Goal: Task Accomplishment & Management: Complete application form

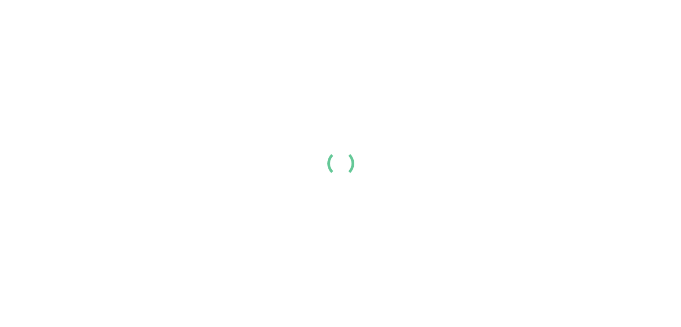
click at [411, 155] on div at bounding box center [340, 163] width 681 height 327
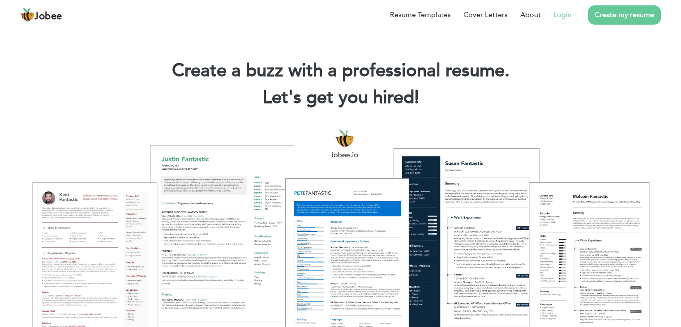
click at [565, 6] on li "Login" at bounding box center [556, 14] width 31 height 23
click at [565, 13] on link "Login" at bounding box center [562, 14] width 18 height 11
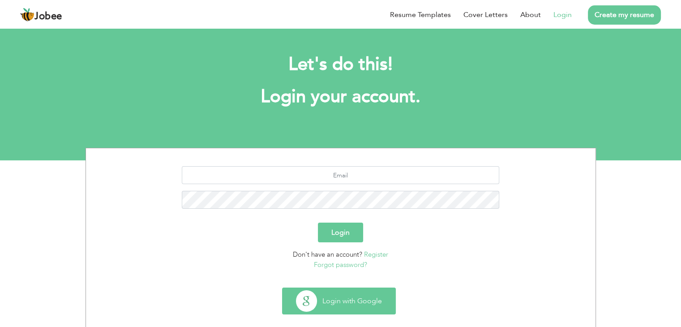
click at [346, 295] on button "Login with Google" at bounding box center [338, 301] width 113 height 26
click at [355, 299] on button "Login with Google" at bounding box center [338, 301] width 113 height 26
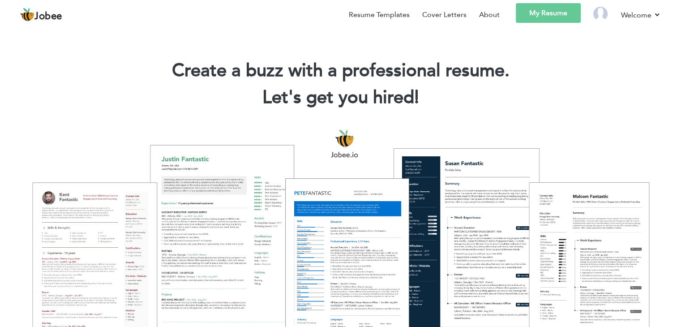
click at [560, 14] on link "My Resume" at bounding box center [548, 13] width 65 height 20
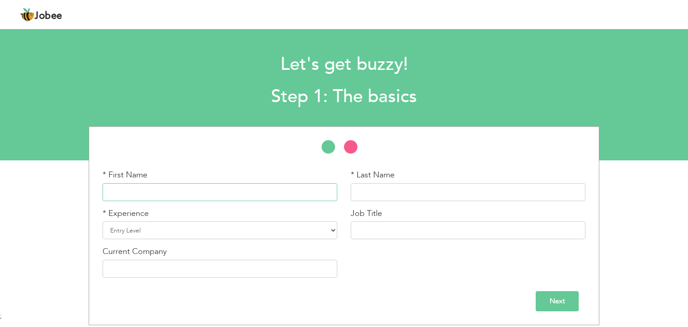
click at [302, 188] on input "text" at bounding box center [220, 192] width 235 height 18
type input "[DEMOGRAPHIC_DATA]"
type input "Husnain"
click at [275, 230] on select "Entry Level Less than 1 Year 1 Year 2 Years 3 Years 4 Years 5 Years 6 Years 7 Y…" at bounding box center [220, 230] width 235 height 18
click at [196, 230] on select "Entry Level Less than 1 Year 1 Year 2 Years 3 Years 4 Years 5 Years 6 Years 7 Y…" at bounding box center [220, 230] width 235 height 18
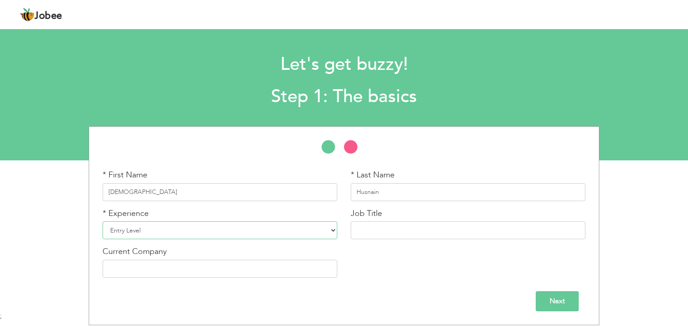
click at [196, 230] on select "Entry Level Less than 1 Year 1 Year 2 Years 3 Years 4 Years 5 Years 6 Years 7 Y…" at bounding box center [220, 230] width 235 height 18
select select "5"
click at [103, 221] on select "Entry Level Less than 1 Year 1 Year 2 Years 3 Years 4 Years 5 Years 6 Years 7 Y…" at bounding box center [220, 230] width 235 height 18
click at [403, 231] on input "text" at bounding box center [468, 230] width 235 height 18
type input "W"
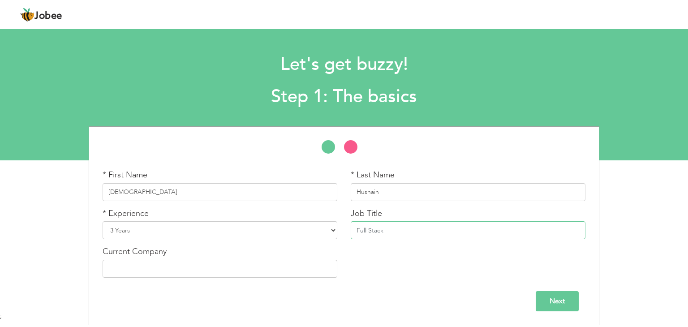
type input "Full Stack"
click at [273, 266] on input "text" at bounding box center [220, 269] width 235 height 18
type input "Timestream Group"
click at [145, 230] on select "Entry Level Less than 1 Year 1 Year 2 Years 3 Years 4 Years 5 Years 6 Years 7 Y…" at bounding box center [220, 230] width 235 height 18
select select "4"
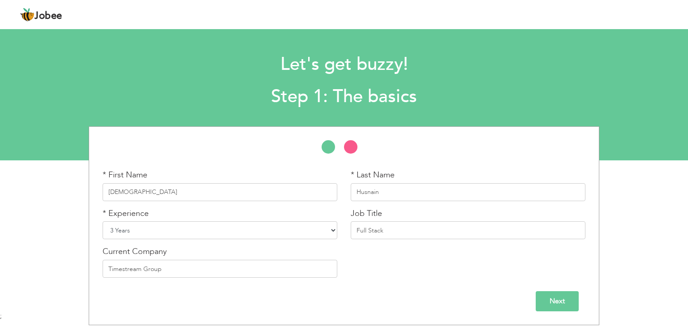
click at [103, 221] on select "Entry Level Less than 1 Year 1 Year 2 Years 3 Years 4 Years 5 Years 6 Years 7 Y…" at bounding box center [220, 230] width 235 height 18
click at [158, 269] on input "Timestream Group" at bounding box center [220, 269] width 235 height 18
click at [567, 310] on input "Next" at bounding box center [556, 301] width 43 height 20
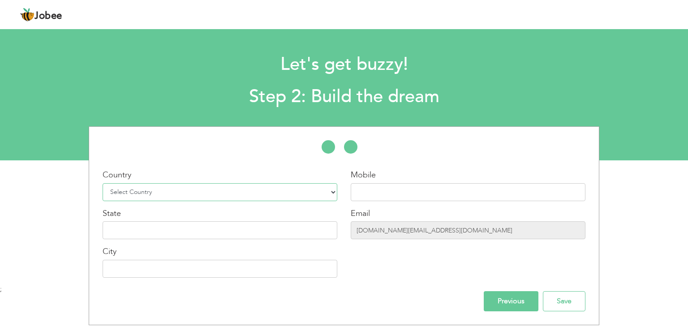
click at [303, 192] on select "Select Country Afghanistan Albania Algeria American Samoa Andorra Angola Anguil…" at bounding box center [220, 192] width 235 height 18
select select "166"
click at [103, 183] on select "Select Country Afghanistan Albania Algeria American Samoa Andorra Angola Anguil…" at bounding box center [220, 192] width 235 height 18
click at [386, 197] on input "text" at bounding box center [468, 192] width 235 height 18
type input "+92310-4801531"
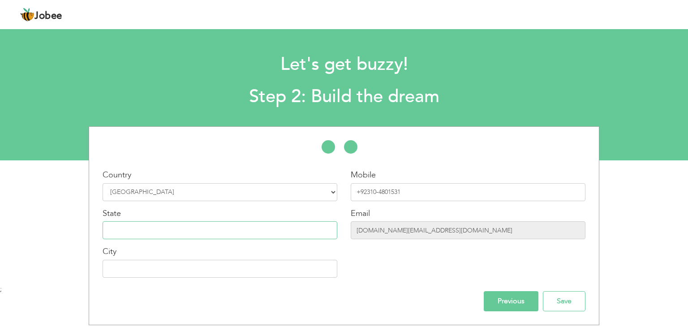
click at [245, 230] on input "text" at bounding box center [220, 230] width 235 height 18
type input "[GEOGRAPHIC_DATA]"
click at [276, 228] on input "[GEOGRAPHIC_DATA]" at bounding box center [220, 230] width 235 height 18
type input "[GEOGRAPHIC_DATA]"
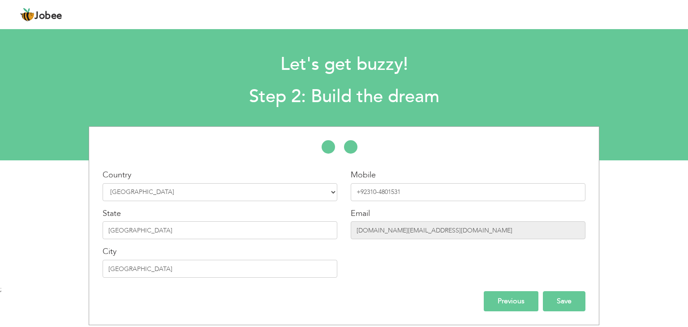
click at [553, 301] on input "Save" at bounding box center [564, 301] width 43 height 20
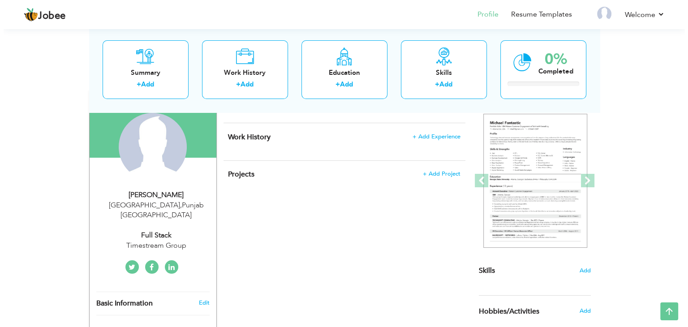
scroll to position [97, 0]
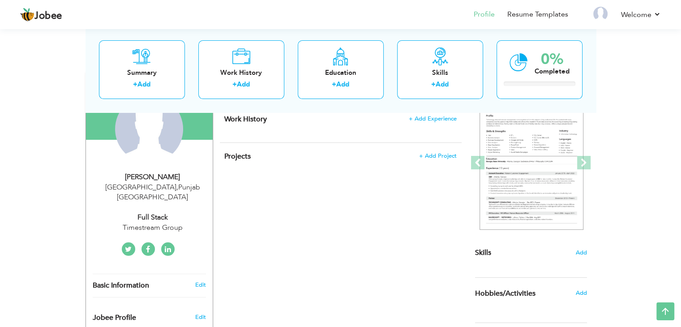
click at [158, 212] on div "Full Stack" at bounding box center [153, 217] width 120 height 10
type input "[DEMOGRAPHIC_DATA]"
type input "Husnain"
type input "+92310-4801531"
select select "number:166"
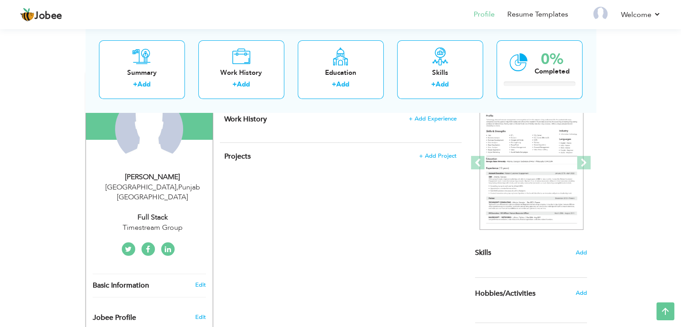
type input "[GEOGRAPHIC_DATA]"
select select "number:4"
type input "Timestream Group"
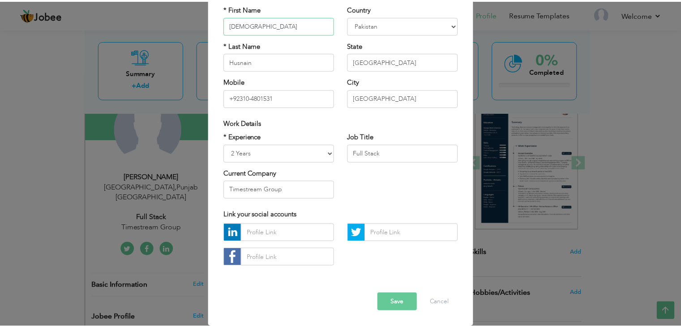
scroll to position [75, 0]
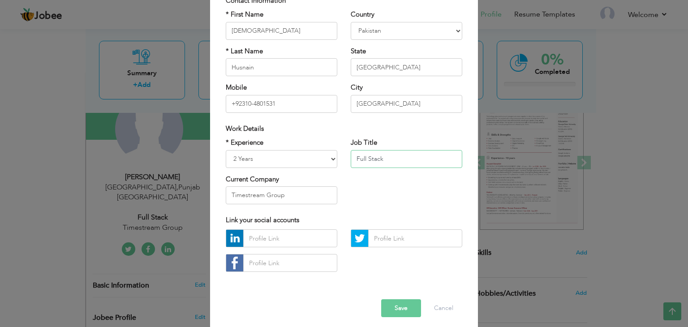
drag, startPoint x: 389, startPoint y: 159, endPoint x: 341, endPoint y: 163, distance: 47.6
click at [344, 163] on div "Job Title Full Stack" at bounding box center [406, 156] width 125 height 36
type input "Frontend Developer"
click at [387, 308] on button "Save" at bounding box center [401, 308] width 40 height 18
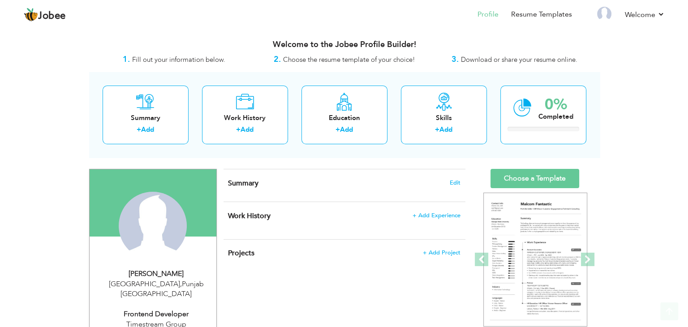
scroll to position [130, 0]
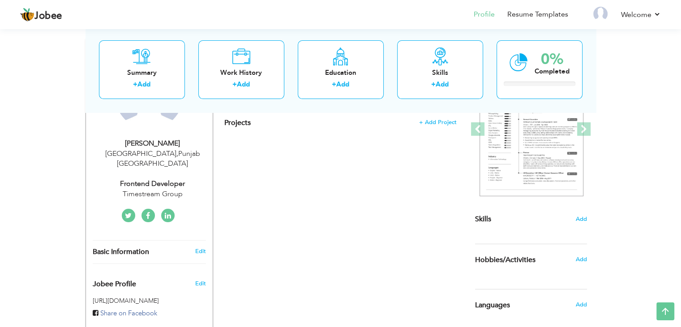
click at [197, 160] on div "Muhammad Husnain Lahore , Punjab Pakistan Frontend Developer Timestream Group" at bounding box center [149, 168] width 127 height 61
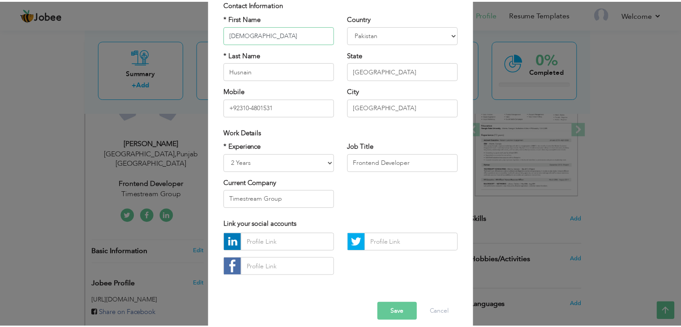
scroll to position [75, 0]
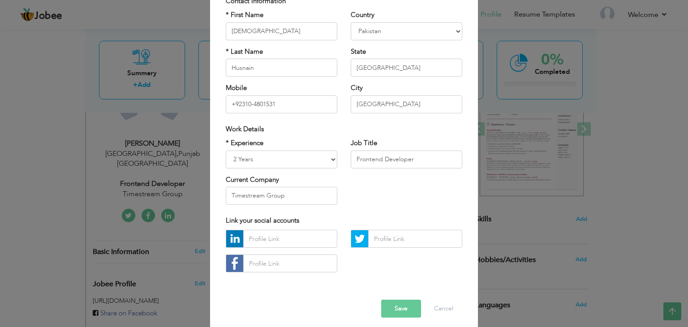
click at [403, 310] on button "Save" at bounding box center [401, 308] width 40 height 18
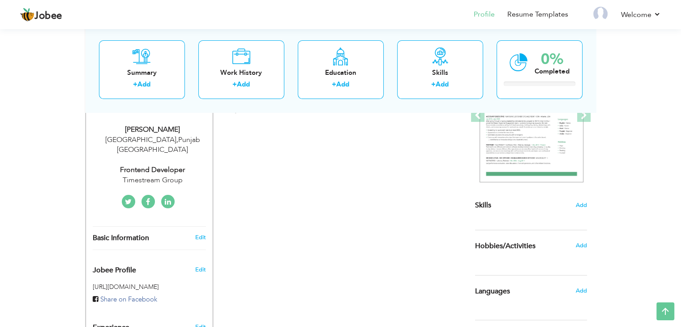
scroll to position [0, 0]
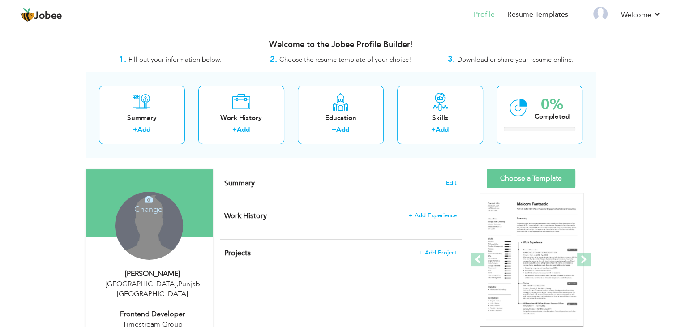
click at [127, 208] on h4 "Change" at bounding box center [148, 202] width 64 height 21
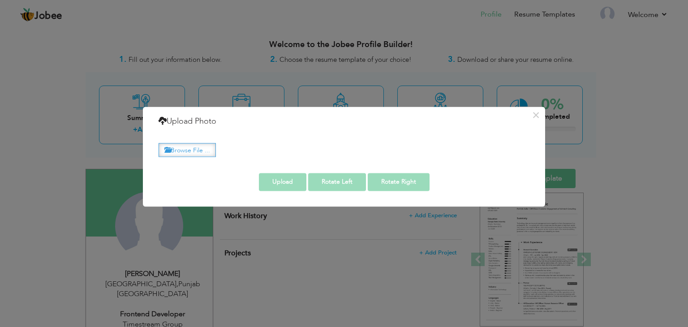
click at [194, 154] on label "Browse File ..." at bounding box center [186, 150] width 57 height 14
click at [0, 0] on input "Browse File ..." at bounding box center [0, 0] width 0 height 0
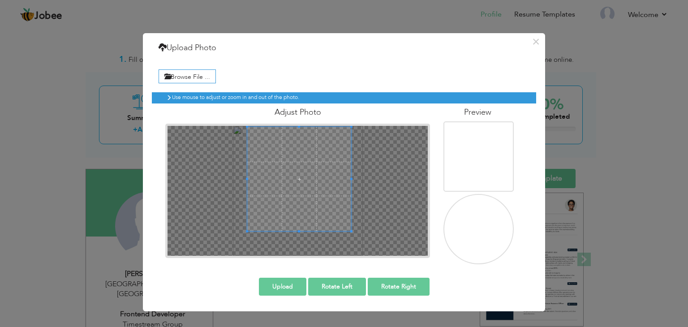
click at [290, 159] on span at bounding box center [299, 179] width 104 height 104
click at [292, 282] on button "Upload" at bounding box center [282, 287] width 47 height 18
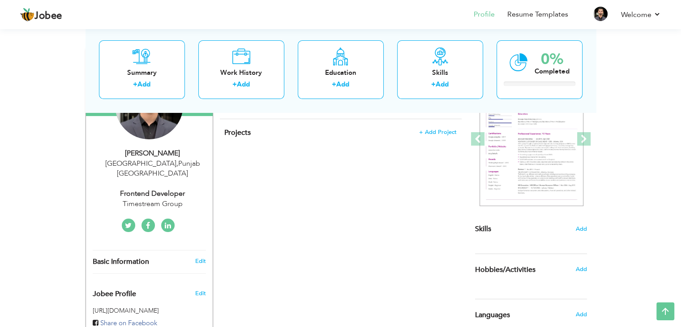
scroll to position [116, 0]
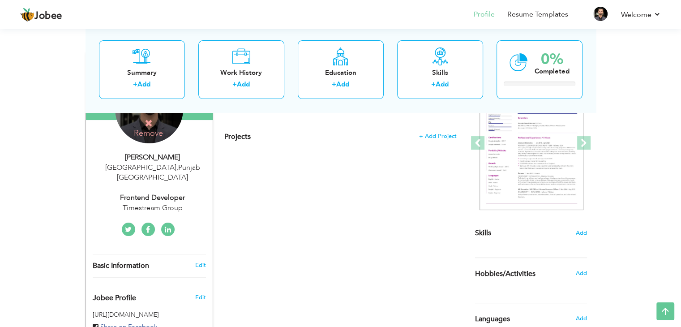
click at [153, 137] on h4 "Remove" at bounding box center [148, 128] width 64 height 19
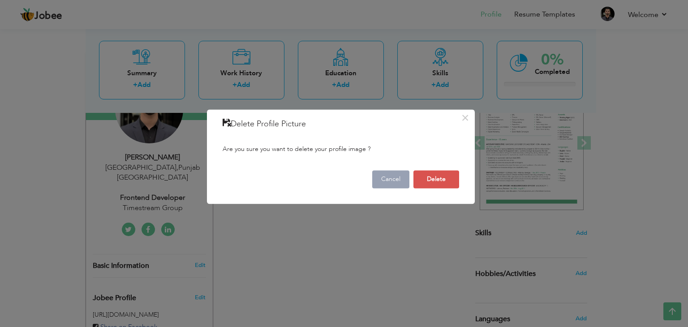
click at [383, 182] on button "Cancel" at bounding box center [390, 180] width 37 height 18
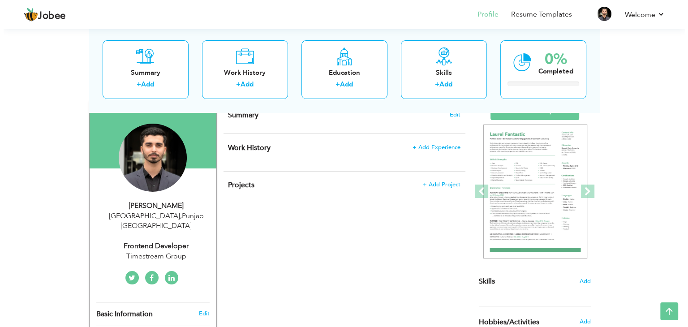
scroll to position [66, 0]
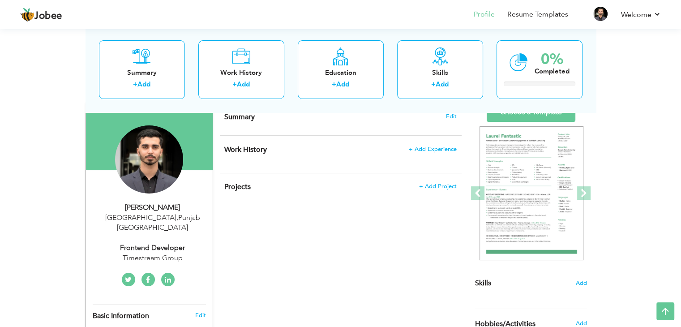
click at [196, 216] on div "Lahore , Punjab Pakistan" at bounding box center [153, 223] width 120 height 21
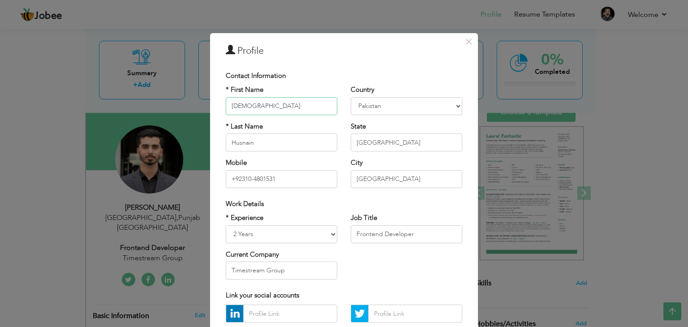
scroll to position [81, 0]
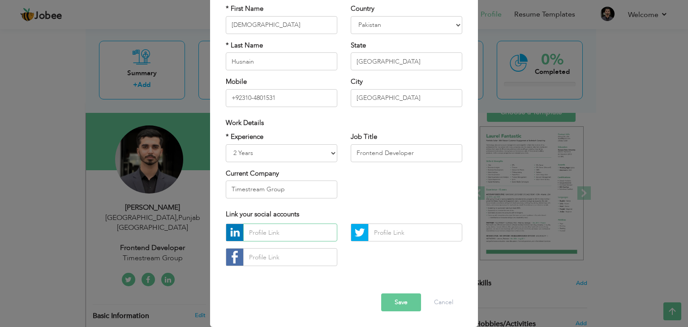
click at [278, 230] on input "text" at bounding box center [290, 232] width 94 height 18
paste input "https://www.linkedin.com/in/muhammad-husnain-javed-iqbal-255070248/"
type input "https://www.linkedin.com/in/muhammad-husnain-javed-iqbal-255070248/"
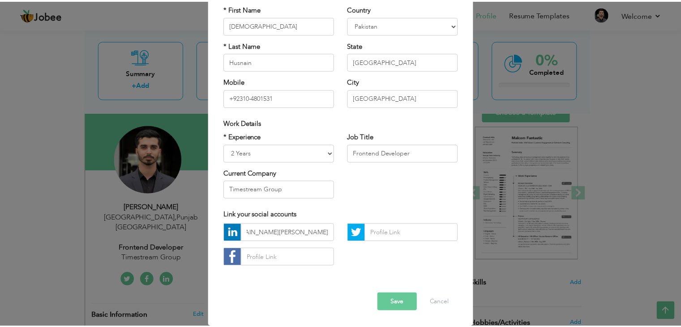
scroll to position [0, 0]
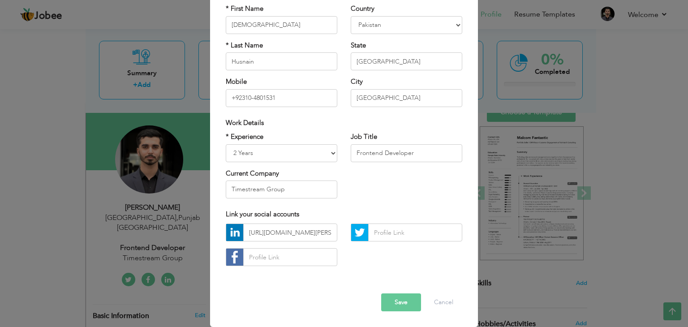
click at [390, 302] on button "Save" at bounding box center [401, 302] width 40 height 18
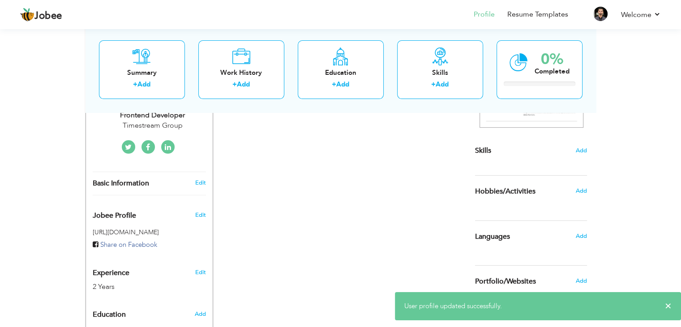
scroll to position [197, 0]
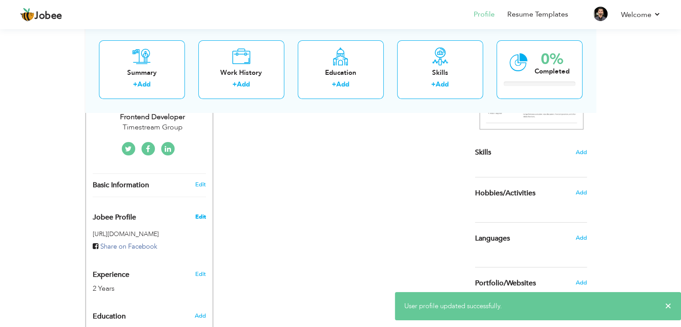
click at [201, 213] on span "Edit" at bounding box center [200, 217] width 11 height 8
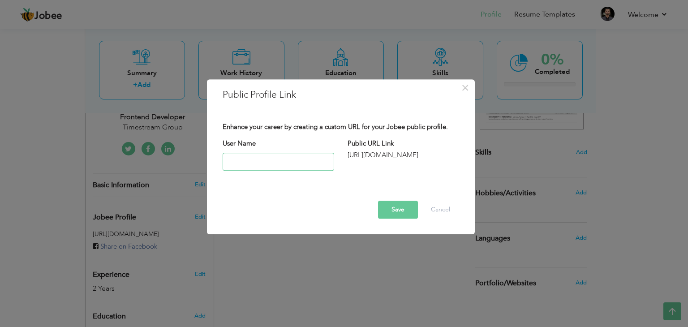
click at [299, 167] on input "text" at bounding box center [277, 162] width 111 height 18
click at [364, 151] on div "http://jobee.io/profile/" at bounding box center [402, 154] width 111 height 9
click at [312, 164] on input "text" at bounding box center [277, 162] width 111 height 18
click at [453, 88] on h3 "Public Profile Link" at bounding box center [340, 94] width 236 height 13
click at [466, 88] on span "×" at bounding box center [465, 88] width 8 height 16
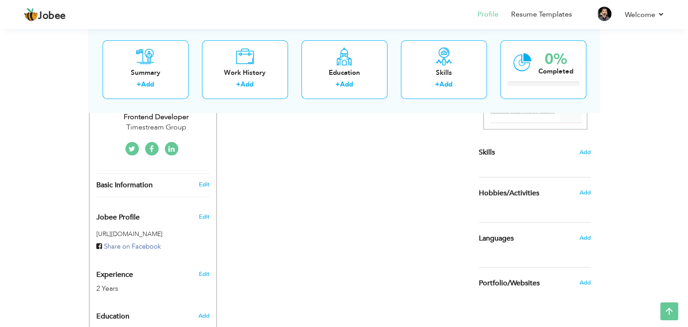
scroll to position [305, 0]
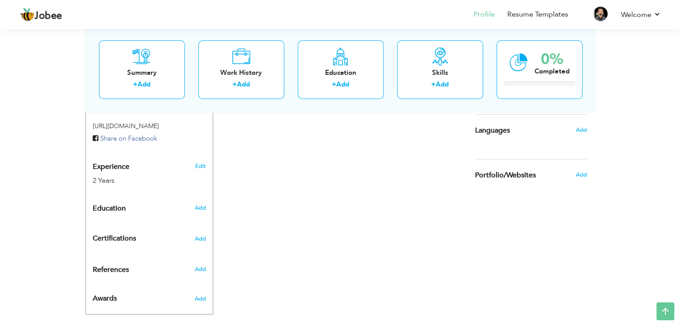
click at [205, 204] on h6 "Add" at bounding box center [199, 208] width 11 height 8
radio input "true"
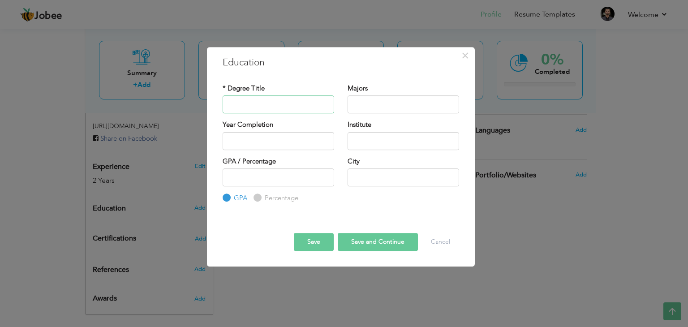
click at [271, 111] on input "text" at bounding box center [277, 104] width 111 height 18
click at [441, 243] on button "Cancel" at bounding box center [440, 242] width 37 height 18
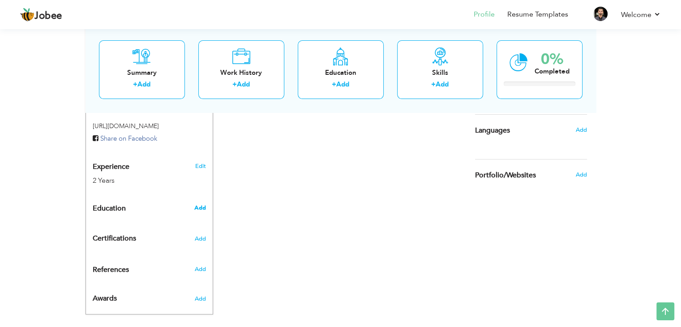
click at [199, 204] on span "Add" at bounding box center [200, 208] width 12 height 8
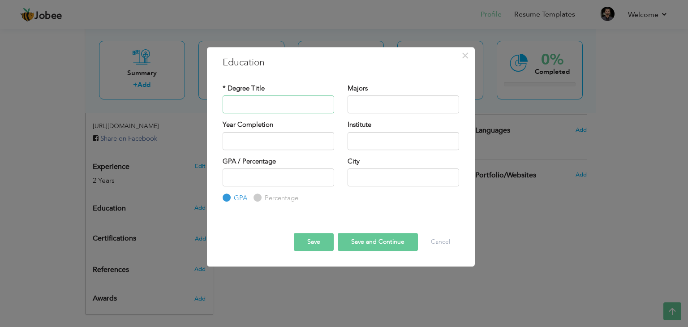
click at [276, 104] on input "text" at bounding box center [277, 104] width 111 height 18
type input "B"
type input "BS Software Engineering"
click at [364, 104] on input "text" at bounding box center [402, 104] width 111 height 18
type input "Computer Science"
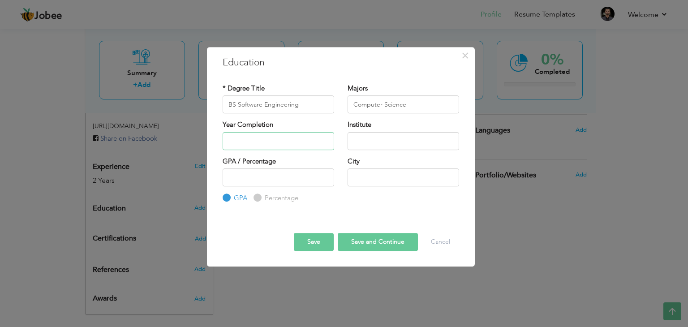
type input "2025"
click at [254, 147] on input "2025" at bounding box center [277, 141] width 111 height 18
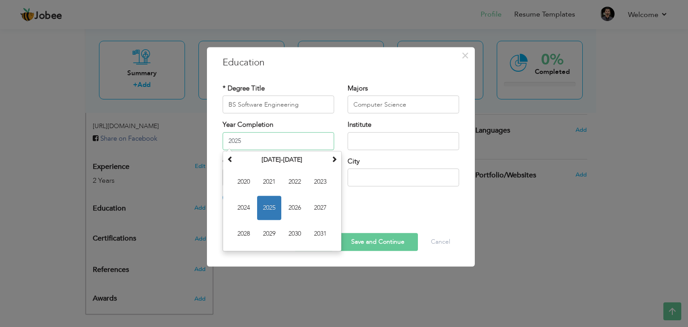
click at [266, 200] on span "2025" at bounding box center [269, 208] width 24 height 24
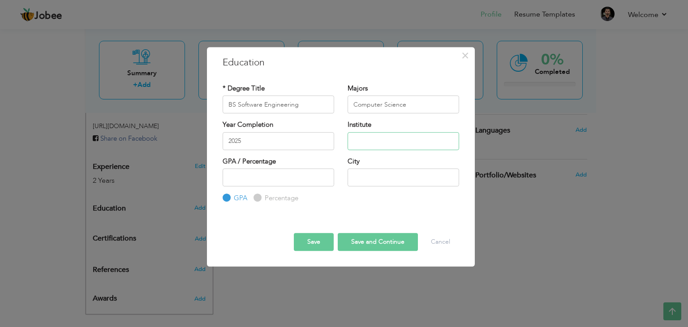
click at [370, 141] on input "text" at bounding box center [402, 141] width 111 height 18
type input "U"
type input "University of Engineering and Technology"
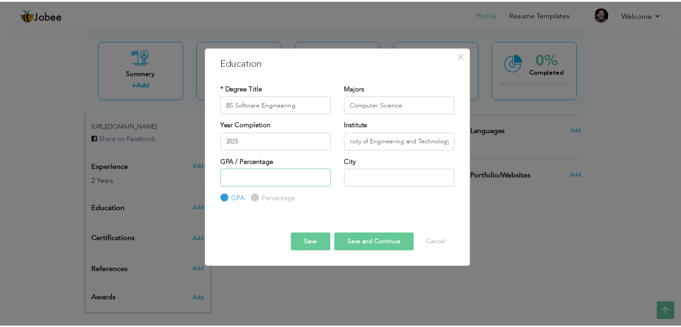
scroll to position [0, 0]
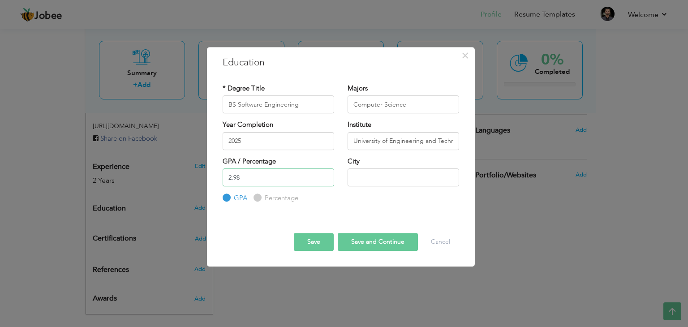
type input "2.98"
click at [380, 175] on input "text" at bounding box center [402, 177] width 111 height 18
type input "[GEOGRAPHIC_DATA]"
click at [323, 242] on button "Save" at bounding box center [314, 242] width 40 height 18
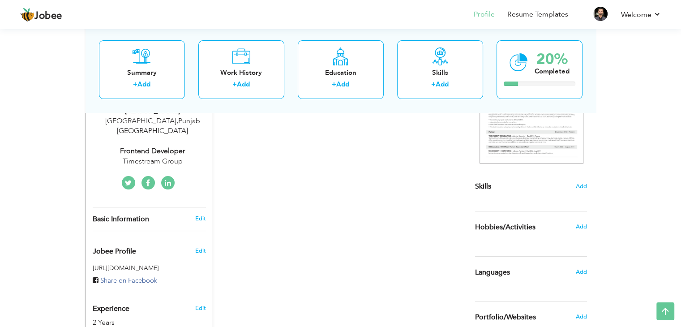
scroll to position [166, 0]
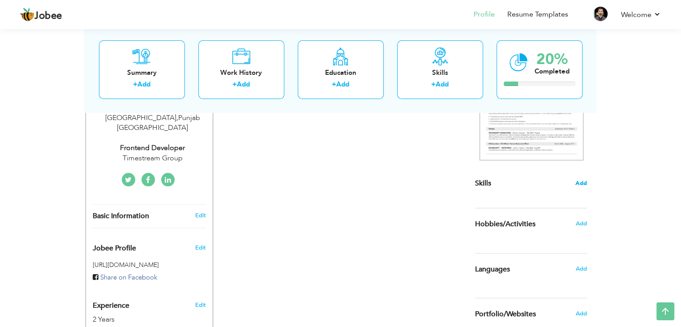
click at [586, 184] on span "Add" at bounding box center [581, 183] width 12 height 9
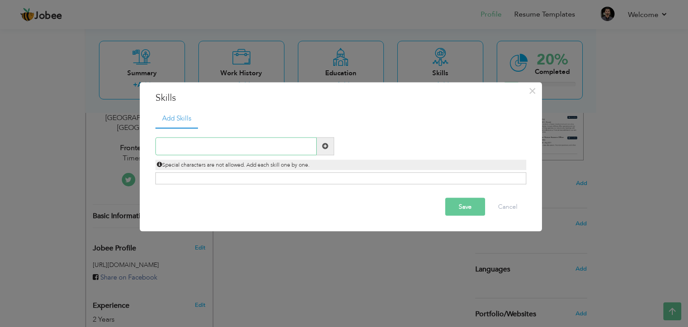
click at [280, 152] on input "text" at bounding box center [235, 146] width 161 height 18
type input "N"
click at [370, 170] on div "Duplicate entry" at bounding box center [340, 156] width 371 height 56
click at [353, 177] on div "Click on , to mark skill as primary." at bounding box center [340, 178] width 371 height 12
click at [507, 212] on button "Cancel" at bounding box center [507, 206] width 37 height 18
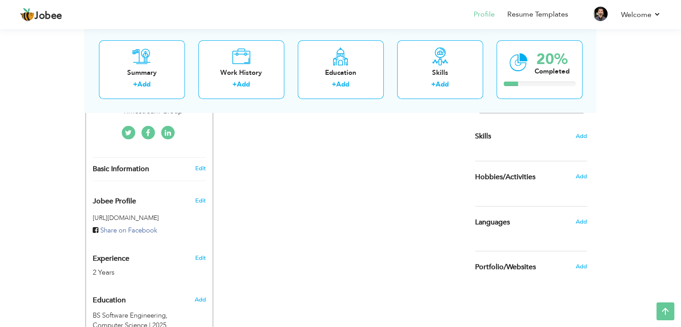
scroll to position [215, 0]
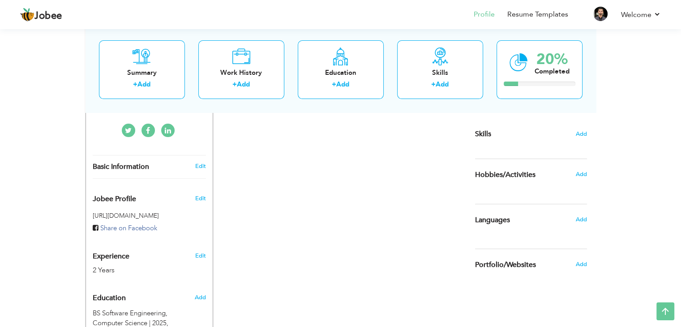
click at [573, 217] on div "Add" at bounding box center [583, 219] width 21 height 17
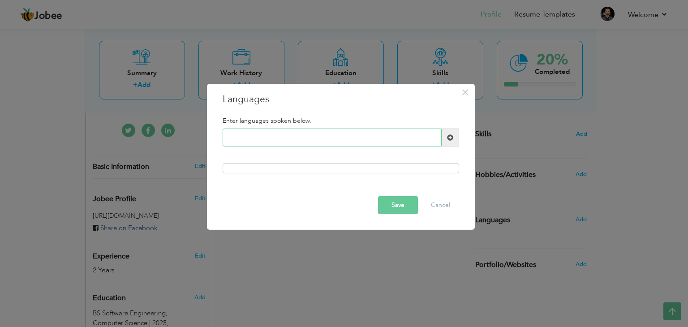
click at [357, 132] on input "text" at bounding box center [331, 137] width 219 height 18
type input "English"
click at [391, 201] on button "Save" at bounding box center [398, 205] width 40 height 18
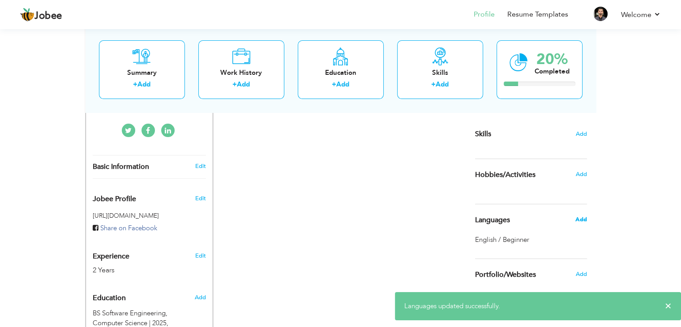
click at [577, 218] on span "Add" at bounding box center [581, 219] width 12 height 8
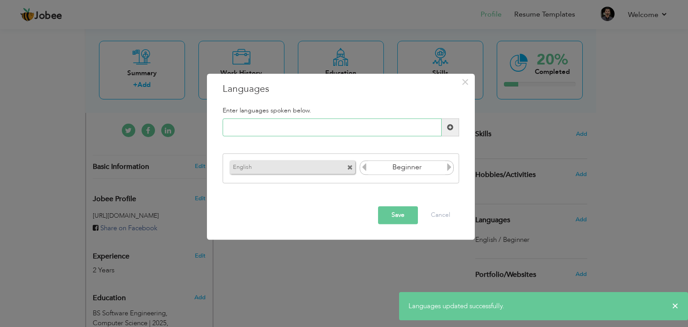
click at [361, 125] on input "text" at bounding box center [331, 128] width 219 height 18
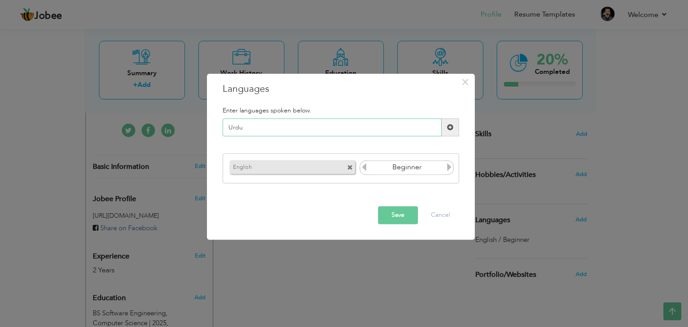
type input "Urdu"
click at [404, 210] on button "Save" at bounding box center [398, 215] width 40 height 18
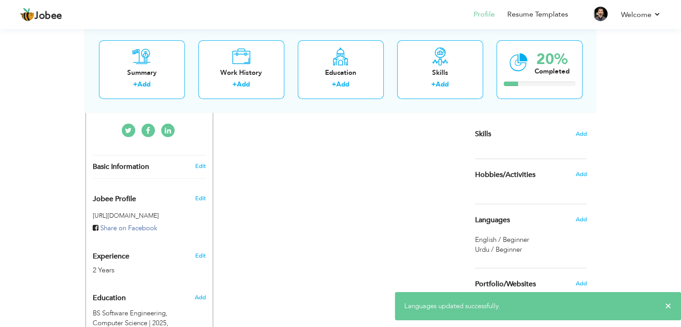
click at [574, 220] on div "Add" at bounding box center [583, 219] width 21 height 17
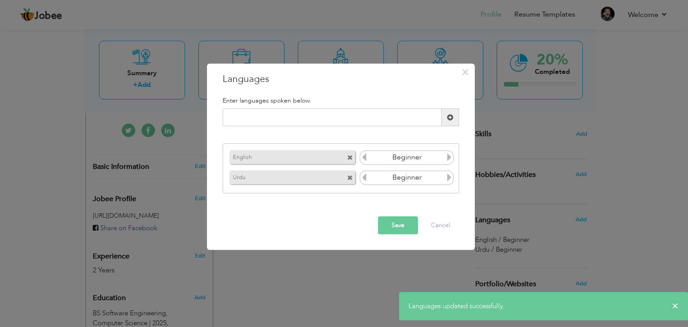
click at [363, 176] on icon at bounding box center [364, 177] width 8 height 8
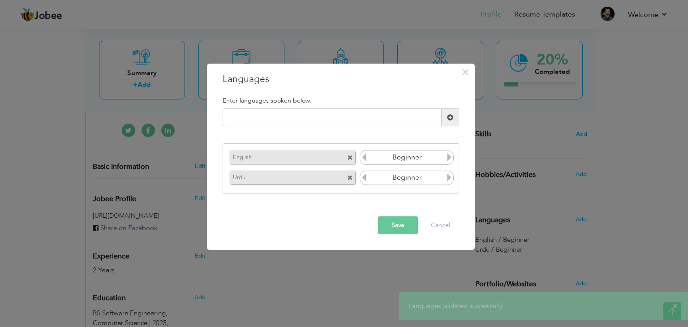
click at [363, 176] on icon at bounding box center [364, 177] width 8 height 8
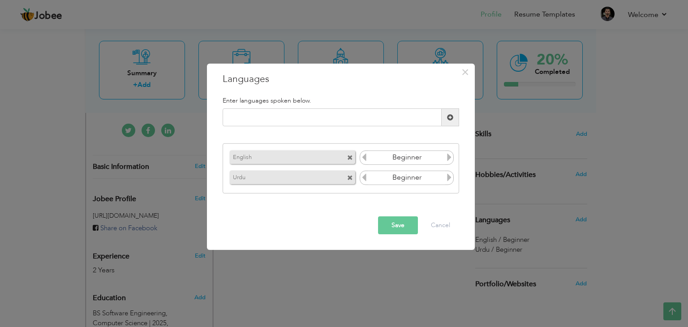
click at [447, 179] on icon at bounding box center [449, 177] width 8 height 8
click at [448, 157] on icon at bounding box center [449, 157] width 8 height 8
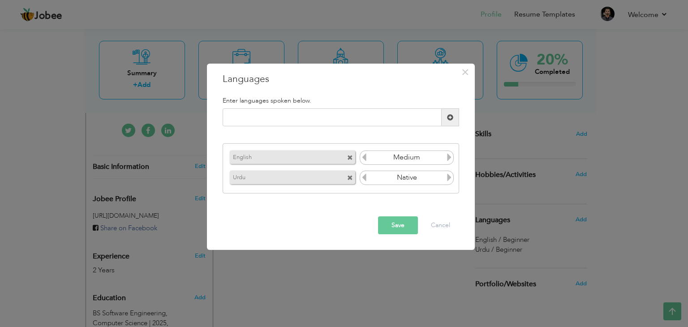
click at [446, 154] on icon at bounding box center [449, 157] width 8 height 8
click at [367, 160] on icon at bounding box center [364, 157] width 8 height 8
click at [401, 228] on button "Save" at bounding box center [398, 225] width 40 height 18
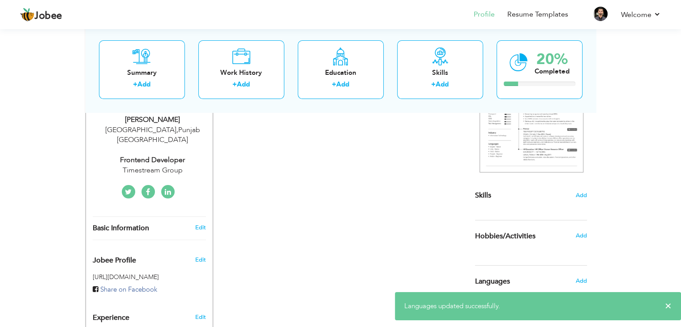
scroll to position [154, 0]
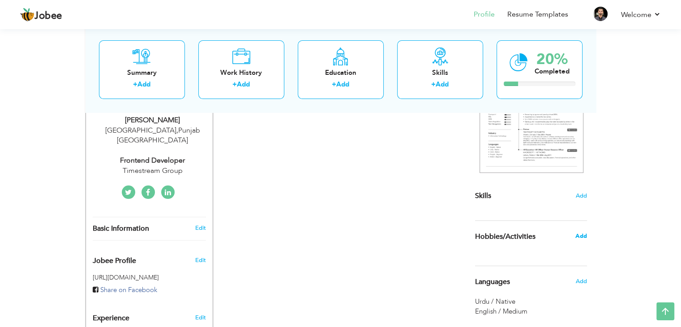
click at [582, 237] on span "Add" at bounding box center [581, 236] width 12 height 8
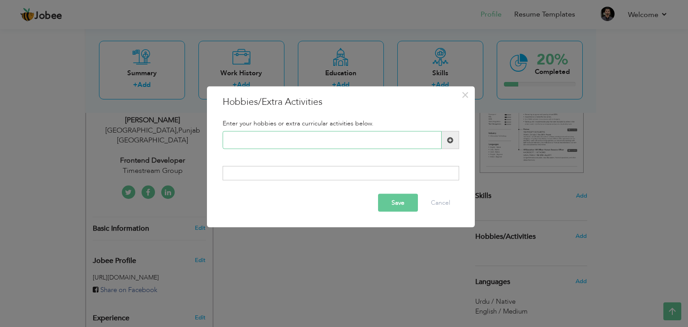
click at [351, 140] on input "text" at bounding box center [331, 140] width 219 height 18
type input "Gaming"
click at [451, 140] on span at bounding box center [450, 140] width 6 height 6
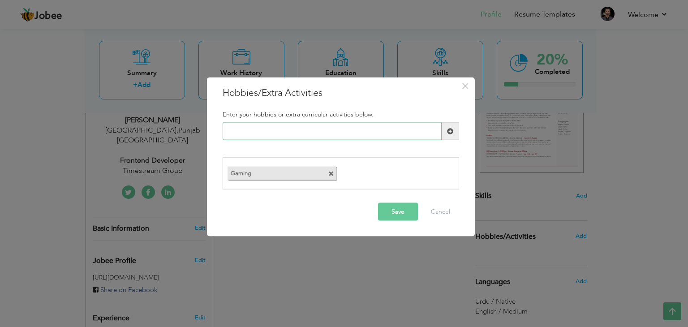
click at [356, 130] on input "text" at bounding box center [331, 131] width 219 height 18
click at [385, 214] on button "Save" at bounding box center [398, 211] width 40 height 18
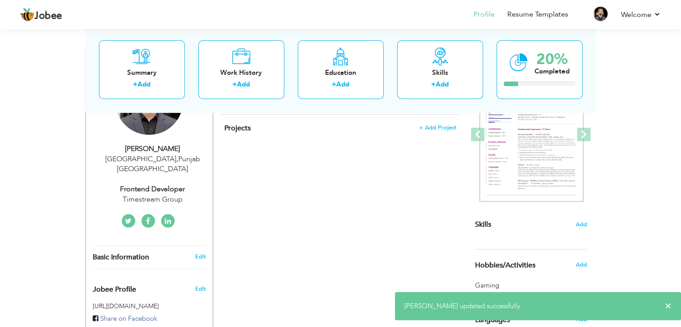
scroll to position [0, 0]
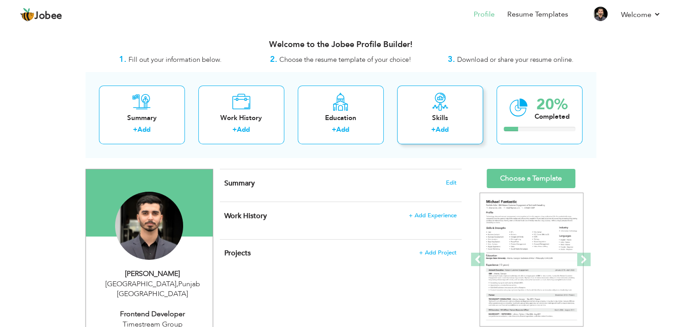
click at [447, 124] on div "Skills + Add" at bounding box center [440, 115] width 86 height 59
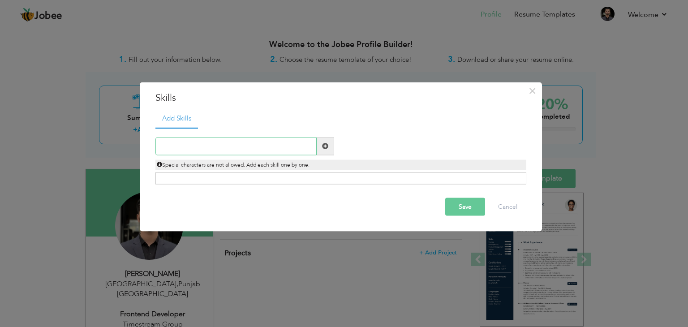
click at [268, 145] on input "text" at bounding box center [235, 146] width 161 height 18
type input "F"
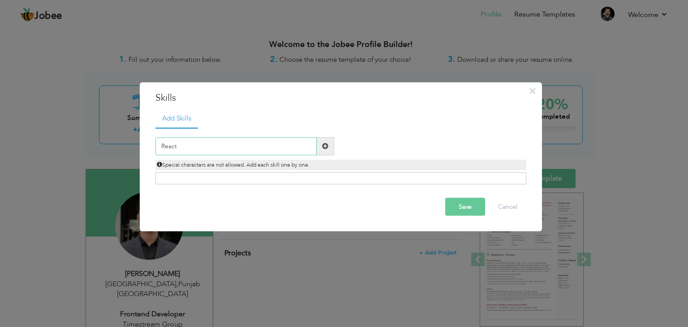
type input "React"
click at [330, 145] on span at bounding box center [325, 146] width 17 height 18
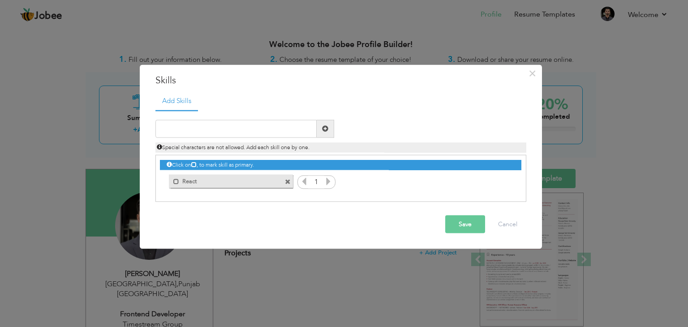
click at [325, 182] on icon at bounding box center [328, 181] width 8 height 8
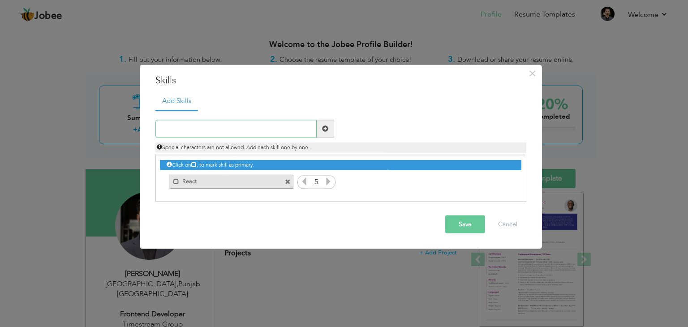
click at [279, 128] on input "text" at bounding box center [235, 129] width 161 height 18
type input "Node"
click at [504, 183] on icon at bounding box center [504, 181] width 8 height 8
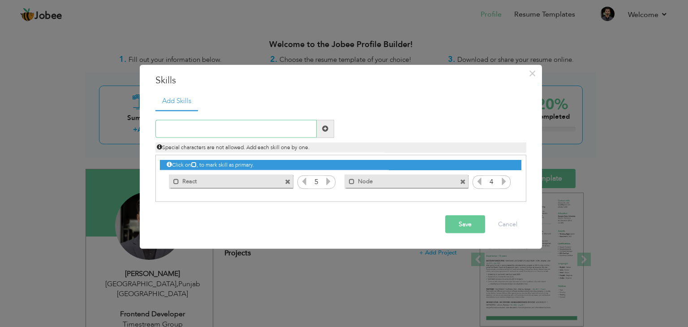
click at [301, 124] on input "text" at bounding box center [235, 129] width 161 height 18
type input "HTML5"
click at [323, 128] on span at bounding box center [325, 128] width 6 height 6
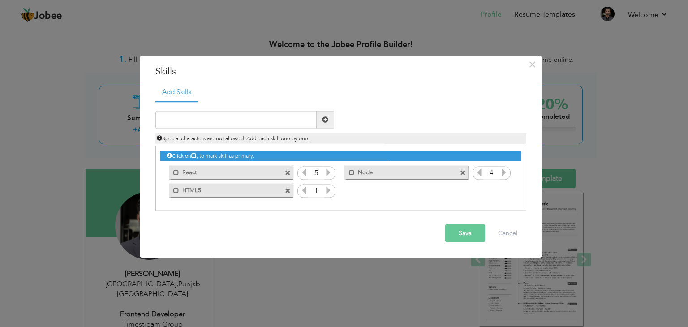
click at [326, 187] on icon at bounding box center [328, 190] width 8 height 8
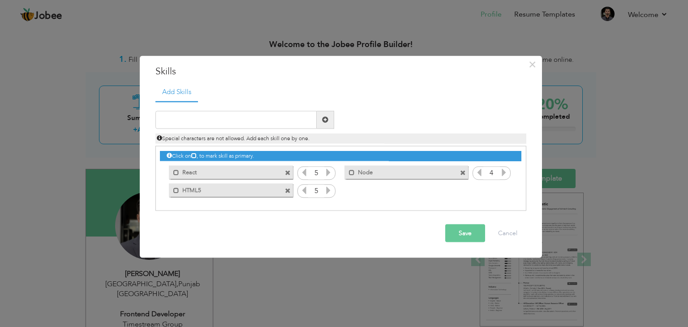
click at [326, 187] on icon at bounding box center [328, 190] width 8 height 8
click at [294, 123] on input "text" at bounding box center [235, 120] width 161 height 18
click at [228, 120] on input "text" at bounding box center [235, 120] width 161 height 18
type input "Next JS"
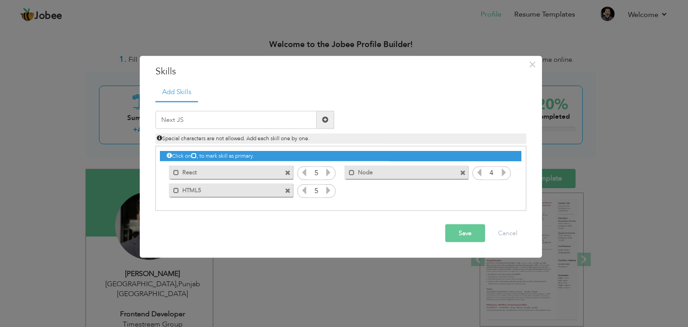
click at [323, 120] on span at bounding box center [325, 119] width 6 height 6
click at [255, 128] on input "text" at bounding box center [235, 120] width 161 height 18
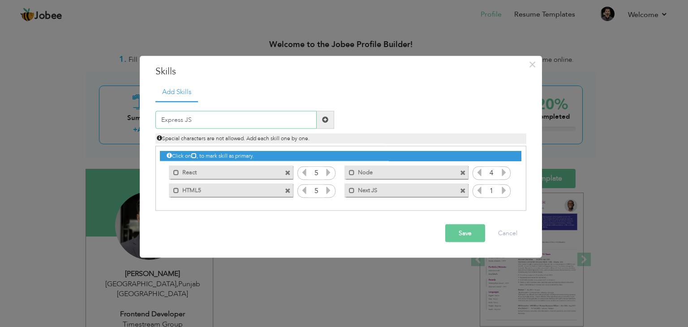
type input "Express JS"
click at [323, 119] on span at bounding box center [325, 119] width 6 height 6
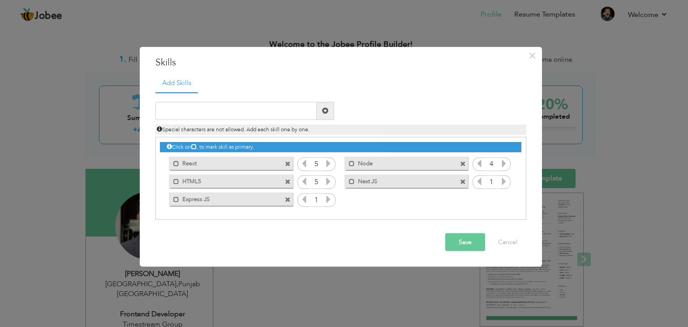
click at [381, 165] on label "Node" at bounding box center [400, 162] width 90 height 11
click at [381, 165] on label "Node" at bounding box center [400, 162] width 89 height 11
click at [361, 162] on label "Node" at bounding box center [400, 162] width 90 height 11
click at [465, 163] on span at bounding box center [463, 164] width 6 height 6
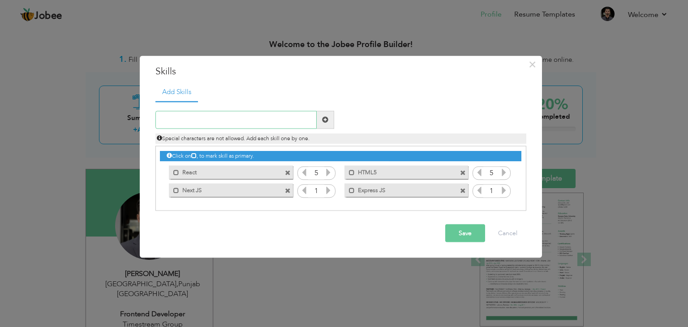
click at [267, 116] on input "text" at bounding box center [235, 120] width 161 height 18
type input "Node JS"
click at [323, 117] on span at bounding box center [325, 119] width 6 height 6
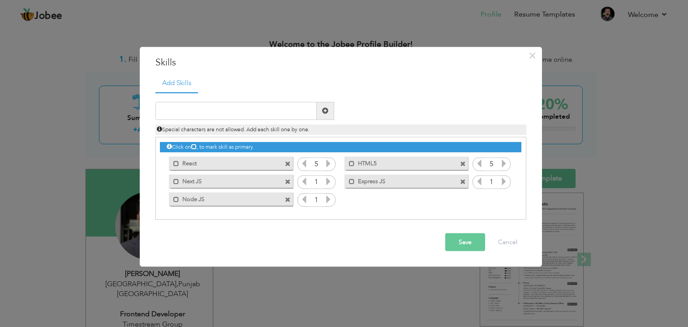
click at [329, 198] on icon at bounding box center [328, 199] width 8 height 8
click at [303, 201] on icon at bounding box center [304, 199] width 8 height 8
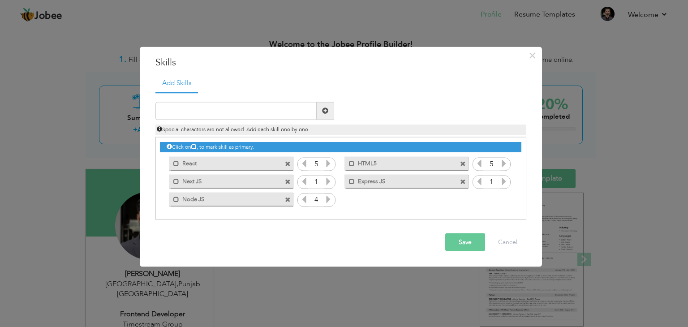
click at [326, 183] on icon at bounding box center [328, 181] width 8 height 8
click at [304, 183] on icon at bounding box center [304, 181] width 8 height 8
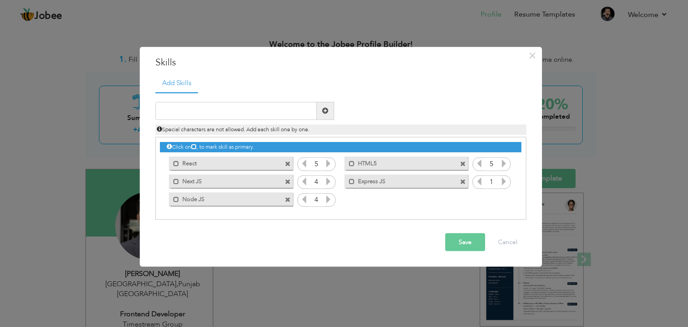
click at [505, 181] on icon at bounding box center [504, 181] width 8 height 8
click at [264, 116] on input "text" at bounding box center [235, 111] width 161 height 18
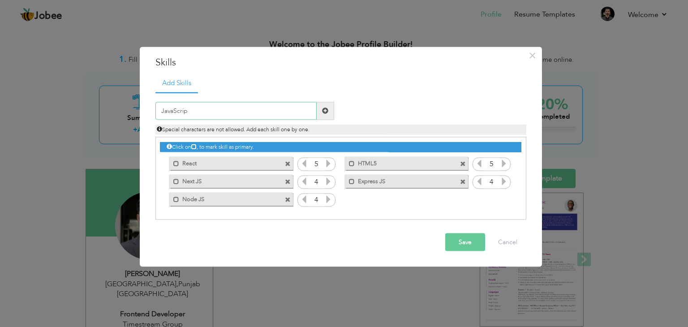
type input "JavaScript"
click at [504, 199] on icon at bounding box center [504, 199] width 8 height 8
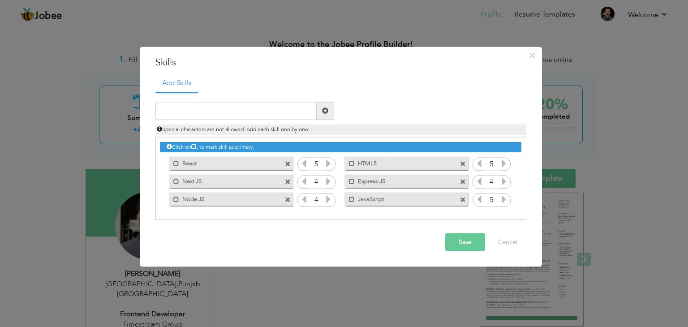
click at [504, 199] on icon at bounding box center [504, 199] width 8 height 8
drag, startPoint x: 370, startPoint y: 201, endPoint x: 371, endPoint y: 154, distance: 47.0
click at [371, 154] on div "Click on , to mark skill as primary. Mark as primary skill. React 1 Node 1 HTML…" at bounding box center [340, 172] width 361 height 71
click at [269, 110] on input "text" at bounding box center [235, 111] width 161 height 18
type input "n8n"
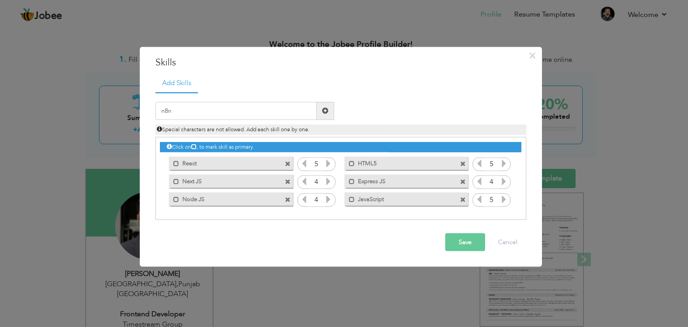
click at [326, 112] on span at bounding box center [325, 110] width 6 height 6
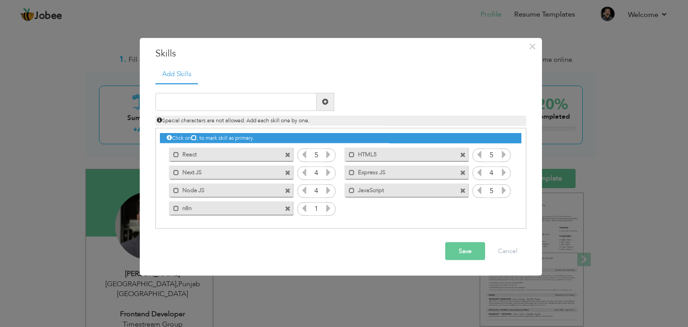
click at [326, 208] on icon at bounding box center [328, 208] width 8 height 8
click at [280, 104] on input "text" at bounding box center [235, 102] width 161 height 18
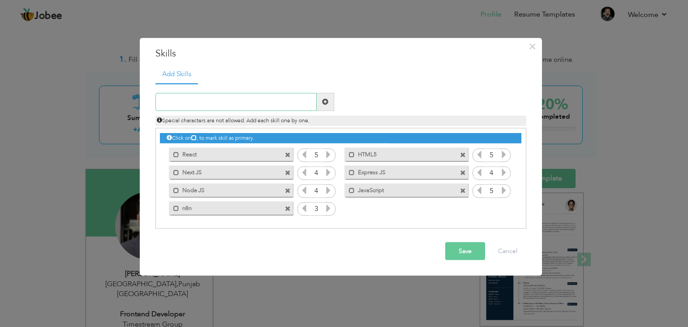
click at [280, 104] on input "text" at bounding box center [235, 102] width 161 height 18
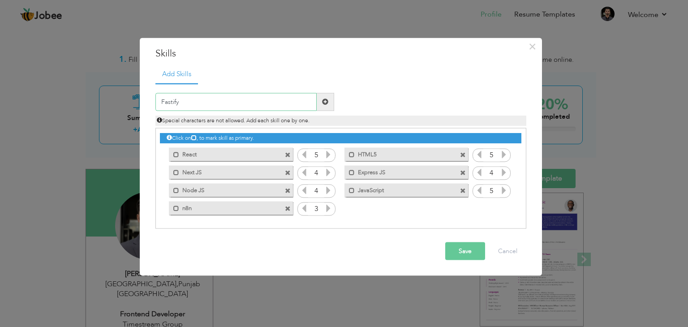
type input "Fastify"
click at [330, 101] on span at bounding box center [325, 102] width 17 height 18
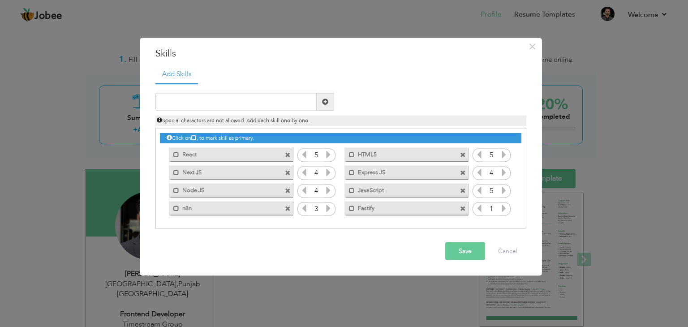
click at [500, 211] on icon at bounding box center [504, 208] width 8 height 8
click at [270, 107] on input "text" at bounding box center [235, 102] width 161 height 18
click at [222, 102] on input "text" at bounding box center [235, 102] width 161 height 18
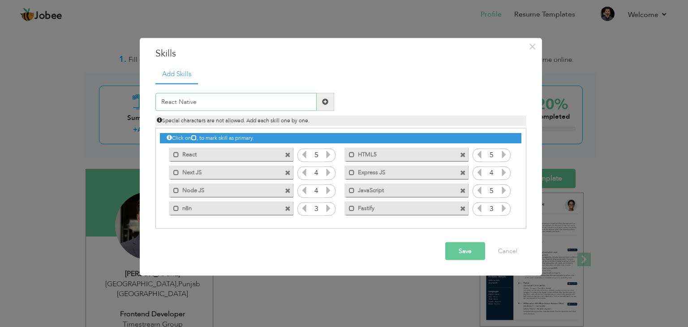
type input "React Native"
click at [324, 101] on span at bounding box center [325, 101] width 6 height 6
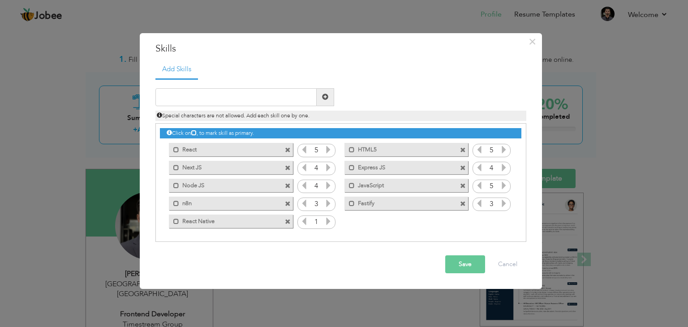
click at [331, 221] on icon at bounding box center [328, 221] width 8 height 8
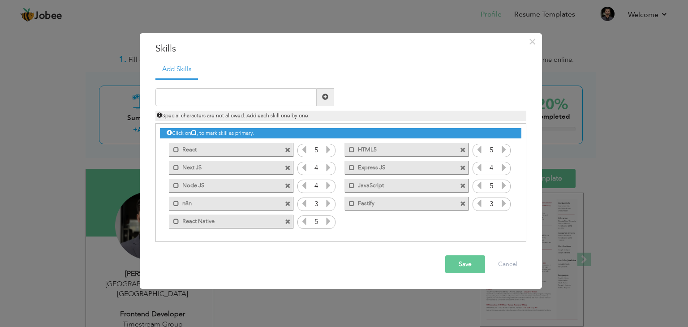
click at [331, 221] on icon at bounding box center [328, 221] width 8 height 8
click at [290, 97] on input "text" at bounding box center [235, 97] width 161 height 18
click at [194, 132] on icon at bounding box center [193, 132] width 5 height 5
click at [197, 132] on icon at bounding box center [193, 132] width 5 height 5
click at [252, 94] on input "text" at bounding box center [235, 97] width 161 height 18
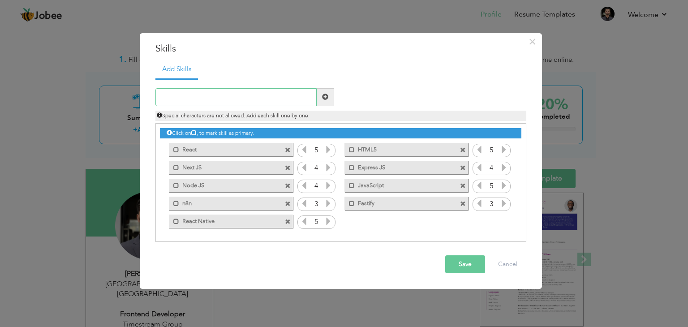
click at [251, 94] on input "text" at bounding box center [235, 97] width 161 height 18
click at [453, 267] on button "Save" at bounding box center [465, 264] width 40 height 18
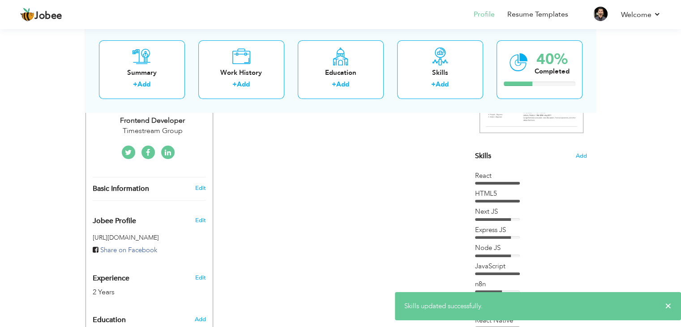
scroll to position [190, 0]
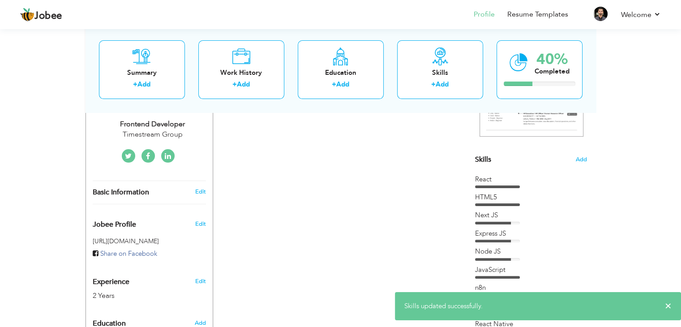
click at [512, 185] on div at bounding box center [497, 186] width 45 height 3
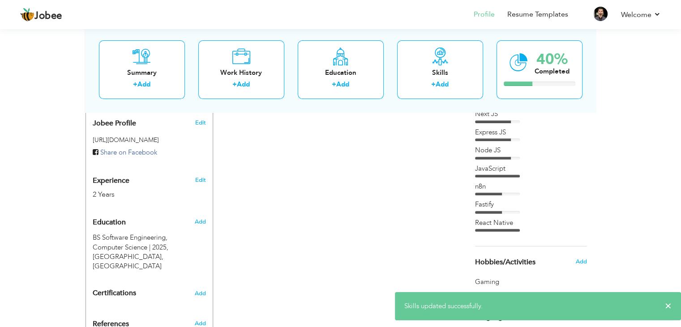
scroll to position [292, 0]
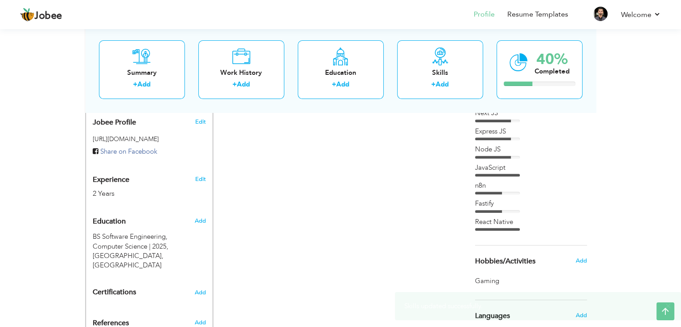
click at [512, 185] on div "n8n" at bounding box center [531, 185] width 112 height 9
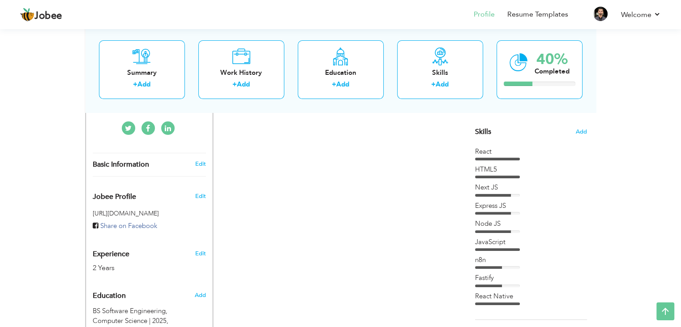
scroll to position [217, 0]
click at [485, 128] on span "Skills" at bounding box center [483, 133] width 16 height 10
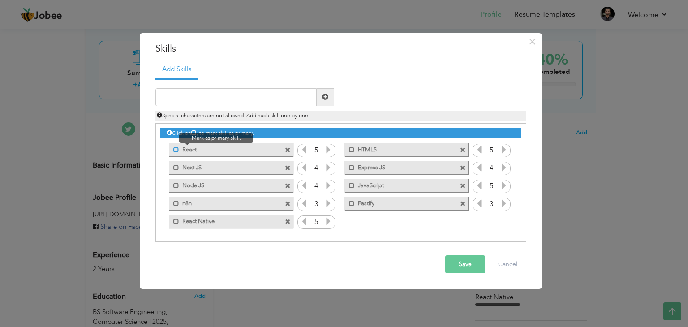
click at [175, 150] on span at bounding box center [176, 150] width 6 height 6
click at [463, 150] on span at bounding box center [463, 150] width 6 height 6
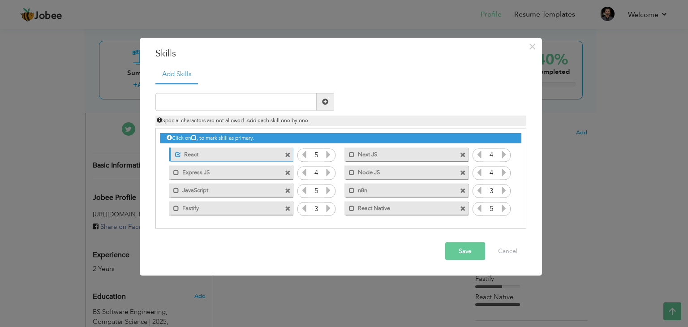
click at [288, 191] on span at bounding box center [288, 191] width 6 height 6
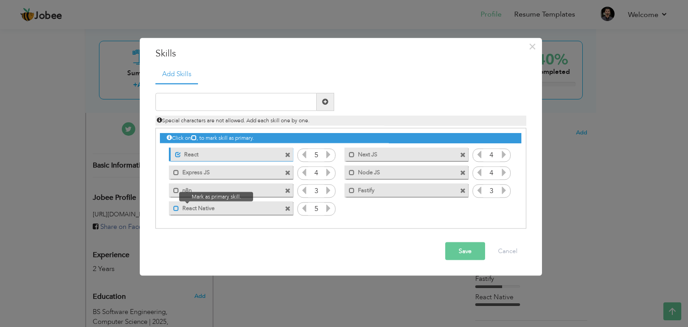
click at [175, 208] on span at bounding box center [176, 208] width 6 height 6
click at [177, 208] on span at bounding box center [178, 208] width 6 height 6
click at [350, 154] on span at bounding box center [352, 155] width 6 height 6
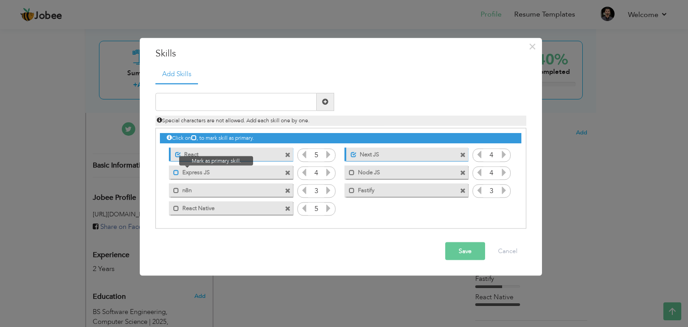
click at [176, 172] on span at bounding box center [176, 173] width 6 height 6
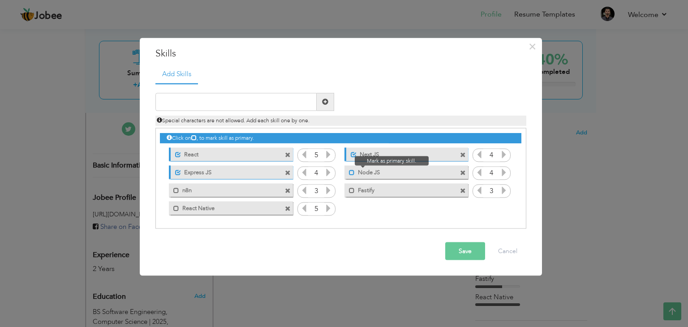
click at [350, 172] on span at bounding box center [352, 173] width 6 height 6
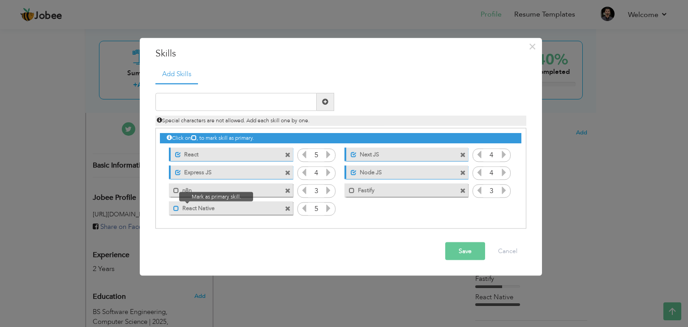
click at [175, 207] on span at bounding box center [176, 208] width 6 height 6
click at [460, 250] on button "Save" at bounding box center [465, 251] width 40 height 18
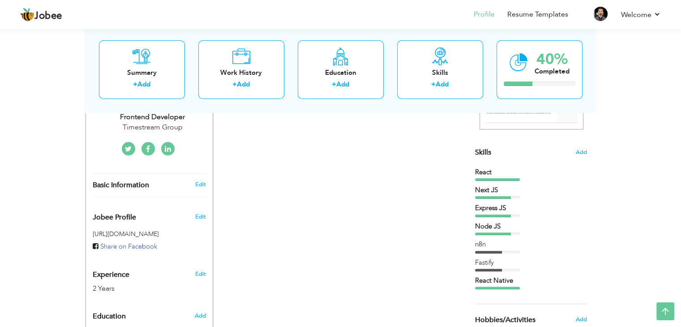
scroll to position [193, 0]
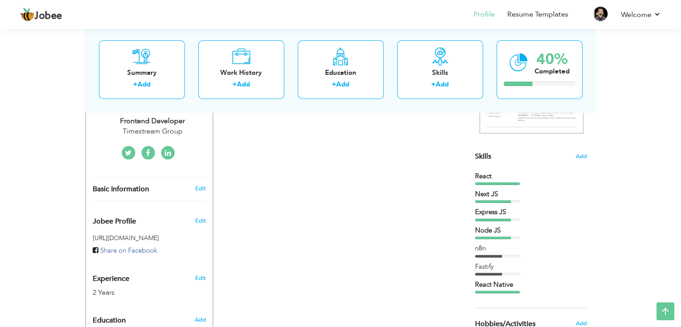
click at [528, 177] on div "React" at bounding box center [531, 175] width 112 height 9
click at [506, 212] on div "Express JS" at bounding box center [531, 211] width 112 height 9
click at [530, 242] on div "React Next JS Express JS Node JS" at bounding box center [531, 232] width 112 height 122
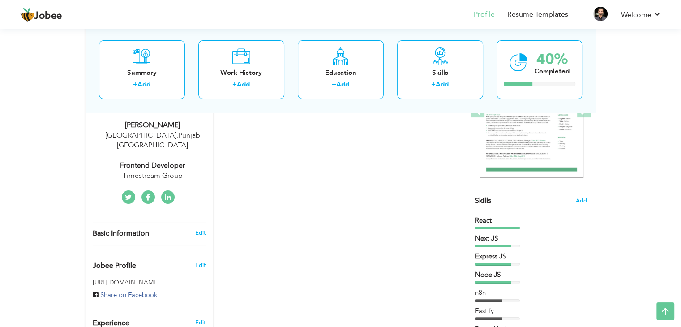
scroll to position [149, 0]
click at [582, 203] on span "Add" at bounding box center [581, 201] width 12 height 9
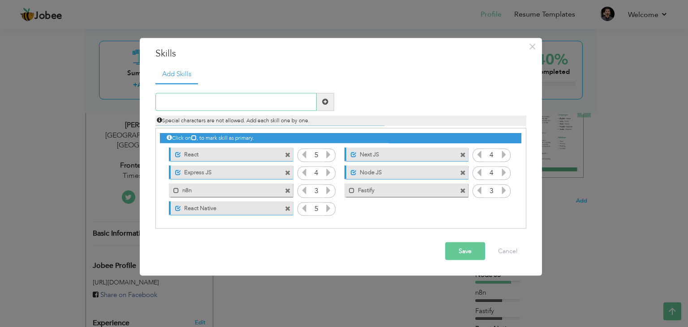
click at [251, 102] on input "text" at bounding box center [235, 102] width 161 height 18
click at [470, 246] on button "Save" at bounding box center [465, 251] width 40 height 18
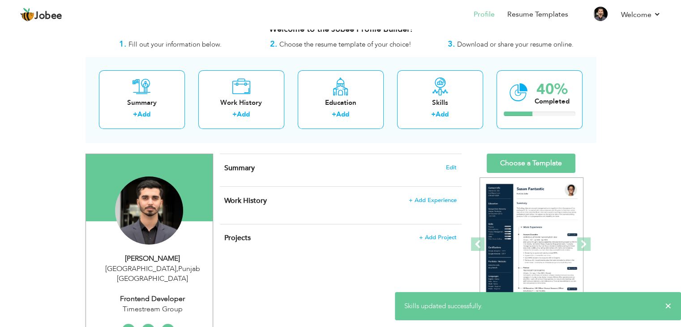
scroll to position [0, 0]
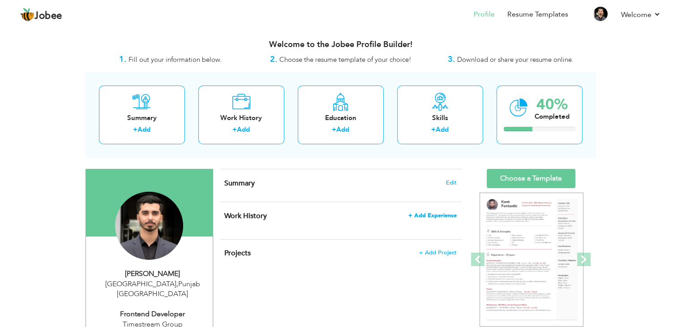
click at [441, 214] on span "+ Add Experience" at bounding box center [432, 215] width 48 height 6
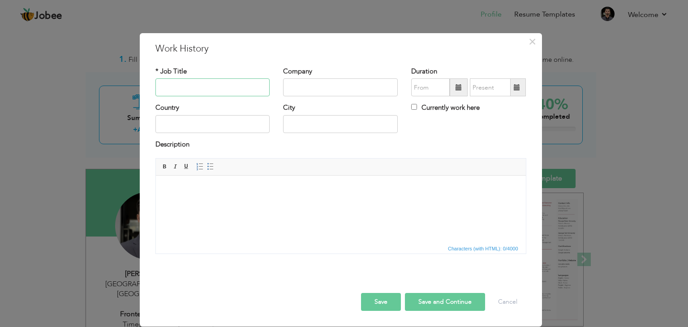
click at [223, 84] on input "text" at bounding box center [212, 87] width 115 height 18
type input "08/2025"
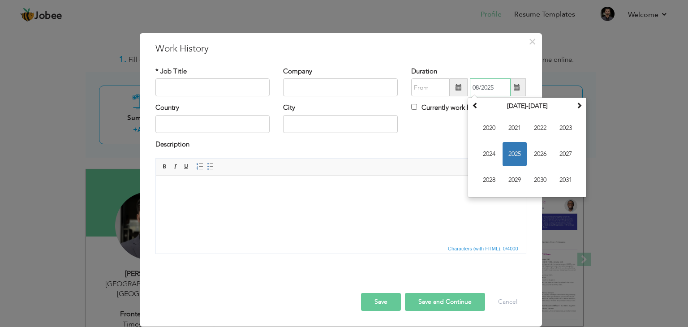
click at [482, 84] on input "08/2025" at bounding box center [490, 87] width 41 height 18
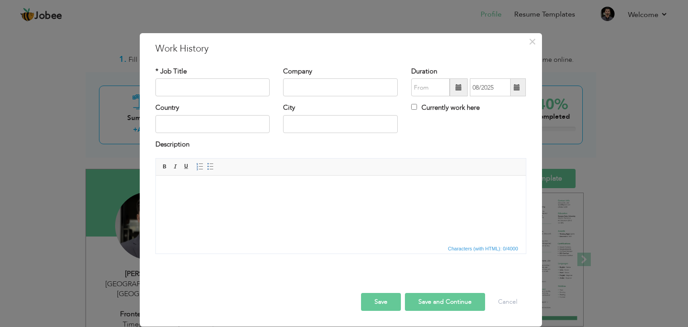
click at [428, 115] on div "Currently work here" at bounding box center [468, 112] width 128 height 18
click at [530, 43] on span "×" at bounding box center [532, 42] width 8 height 16
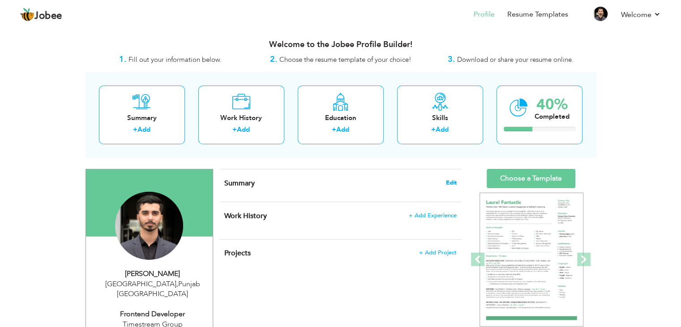
click at [451, 180] on span "Edit" at bounding box center [451, 183] width 11 height 6
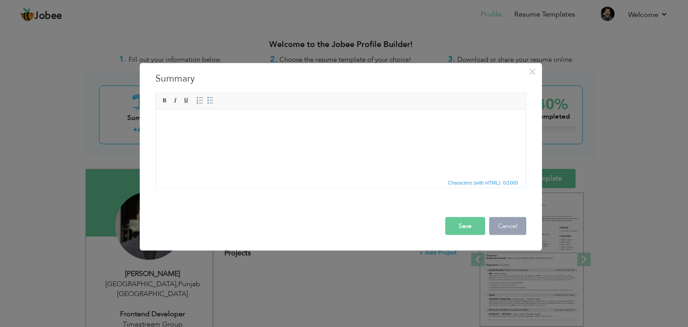
click at [506, 225] on button "Cancel" at bounding box center [507, 226] width 37 height 18
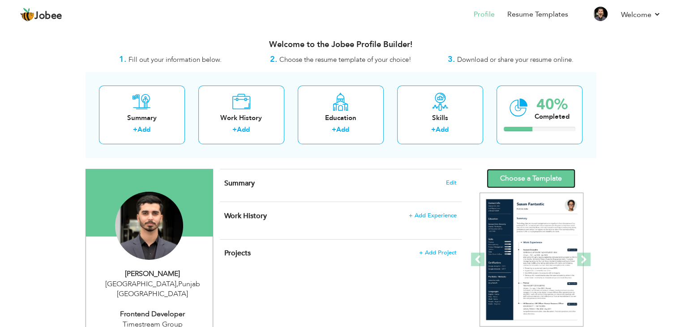
click at [509, 175] on link "Choose a Template" at bounding box center [531, 178] width 89 height 19
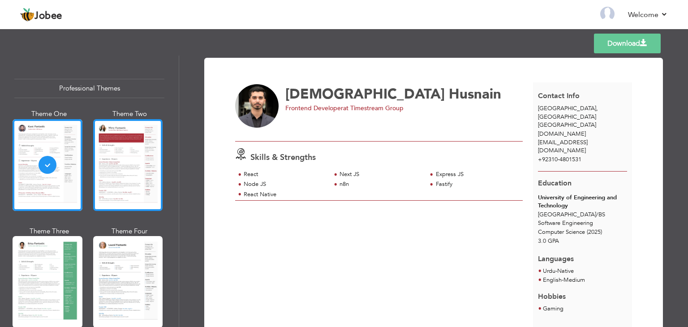
click at [143, 170] on div at bounding box center [128, 165] width 70 height 92
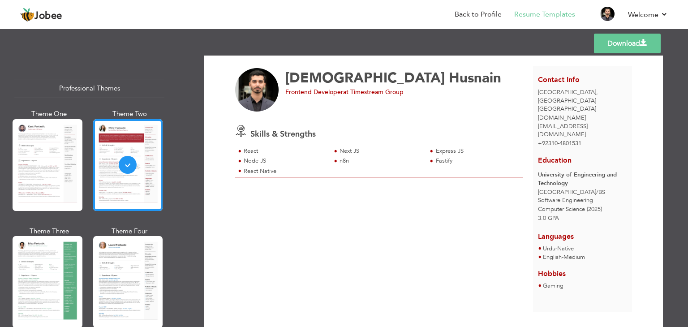
scroll to position [17, 0]
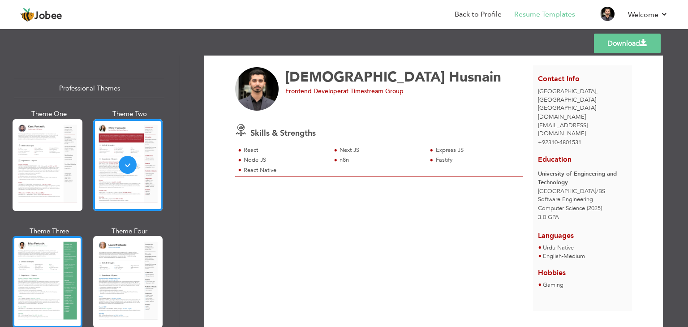
click at [50, 263] on div at bounding box center [48, 282] width 70 height 92
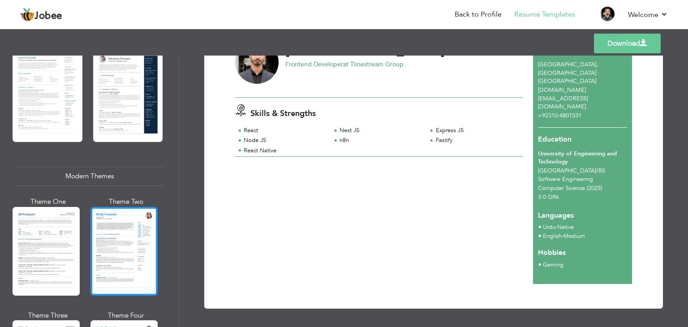
scroll to position [304, 0]
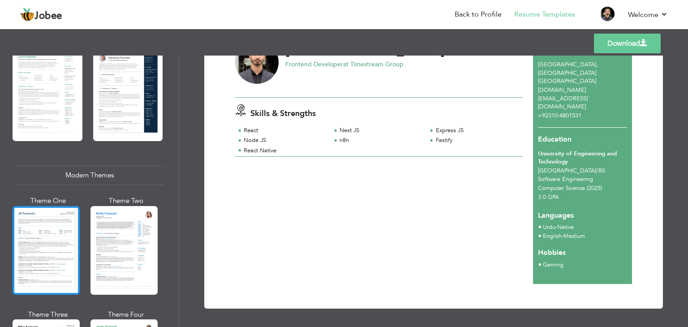
click at [37, 248] on div at bounding box center [46, 250] width 67 height 89
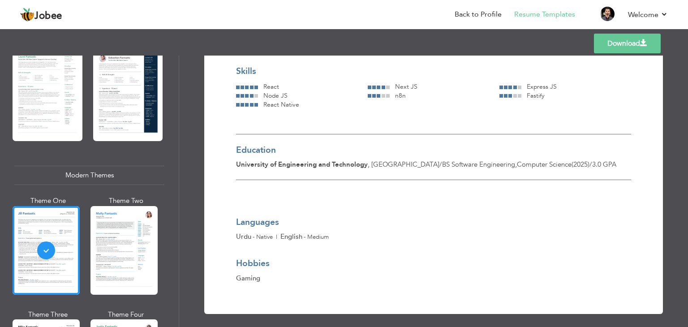
scroll to position [79, 0]
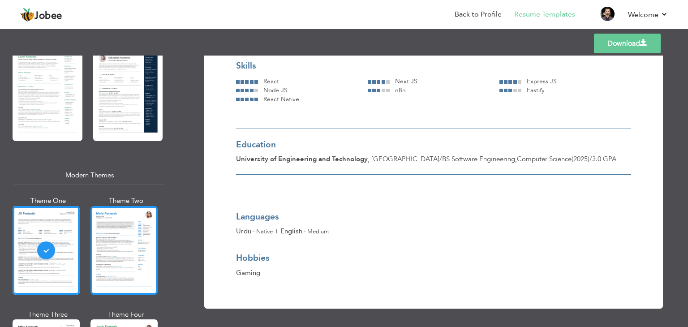
click at [140, 244] on div at bounding box center [123, 250] width 67 height 89
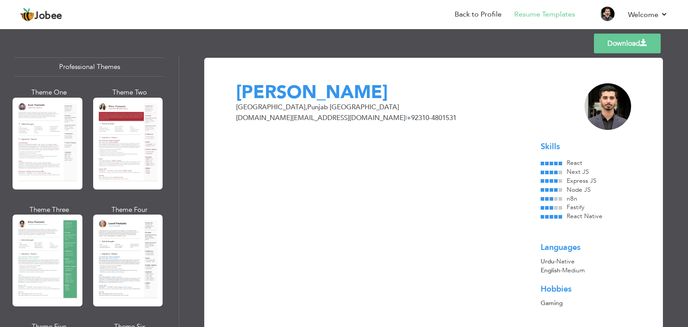
scroll to position [0, 0]
